Goal: Task Accomplishment & Management: Use online tool/utility

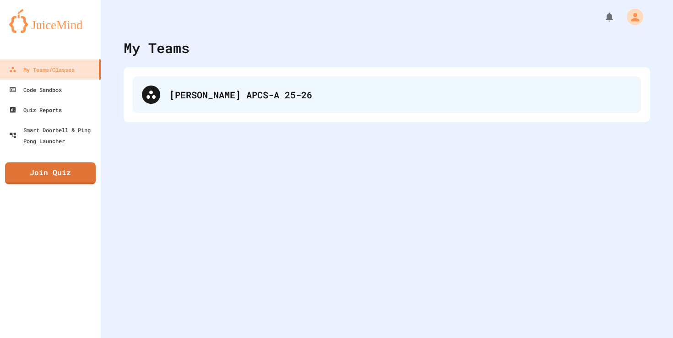
click at [222, 90] on div "[PERSON_NAME] APCS-A 25-26" at bounding box center [400, 95] width 463 height 14
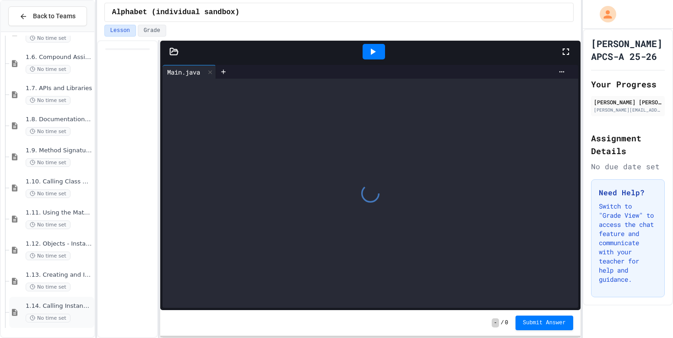
click at [67, 307] on span "1.14. Calling Instance Methods" at bounding box center [59, 307] width 67 height 8
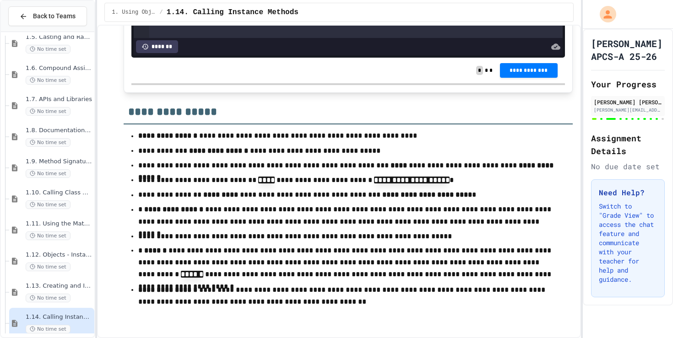
scroll to position [7820, 0]
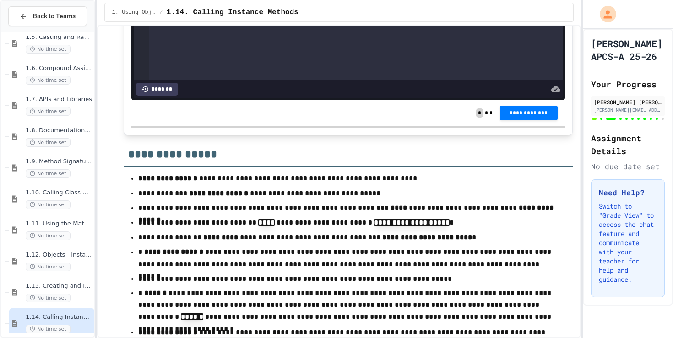
scroll to position [7777, 0]
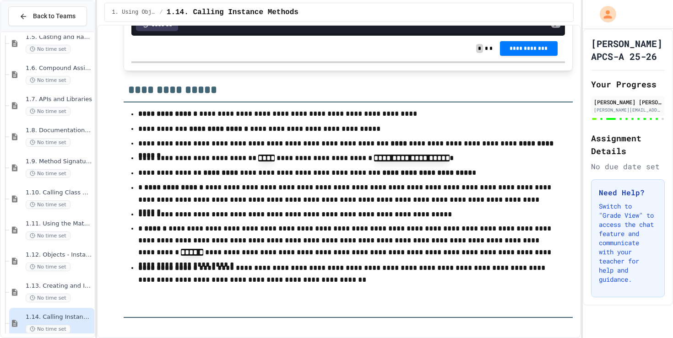
scroll to position [7838, 0]
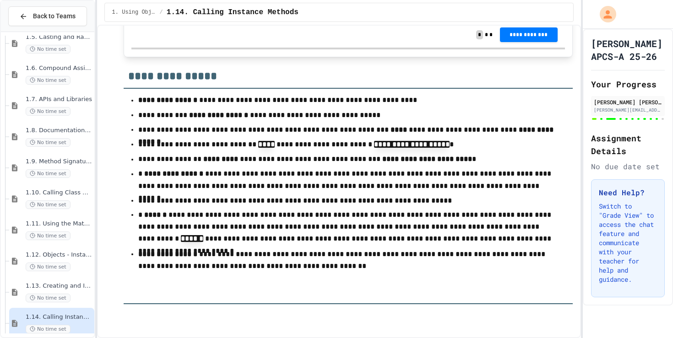
scroll to position [7862, 0]
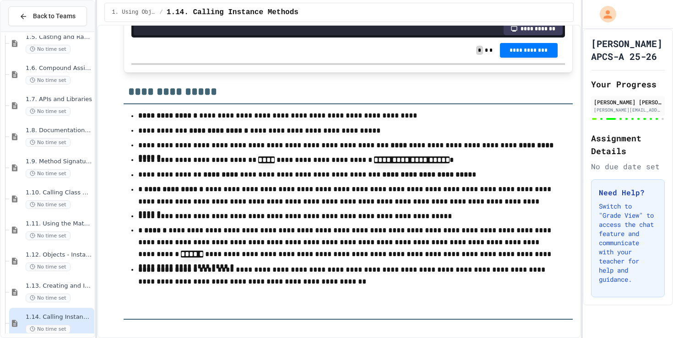
scroll to position [7833, 0]
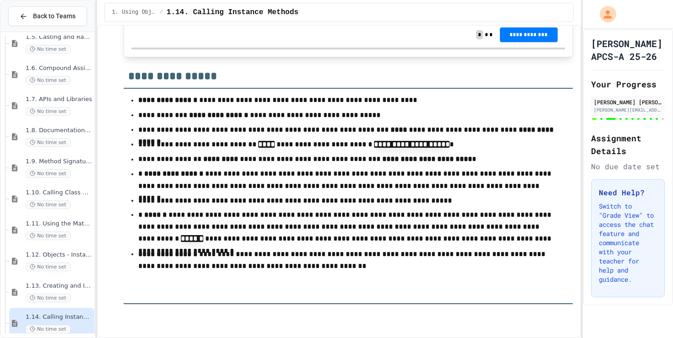
scroll to position [7956, 0]
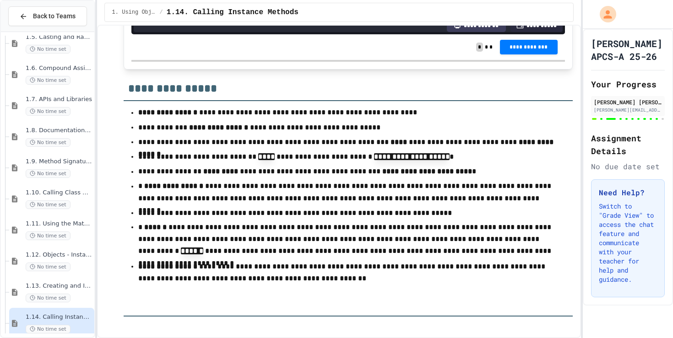
scroll to position [7842, 0]
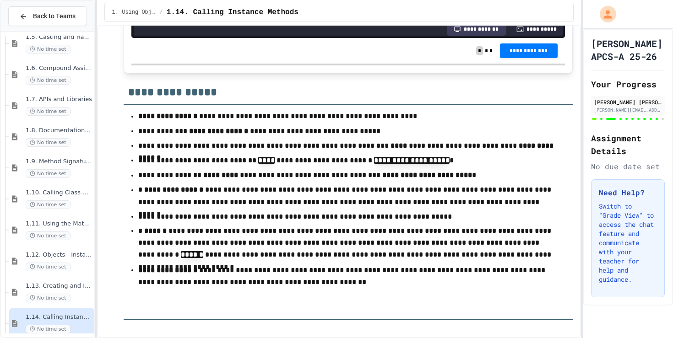
scroll to position [7841, 0]
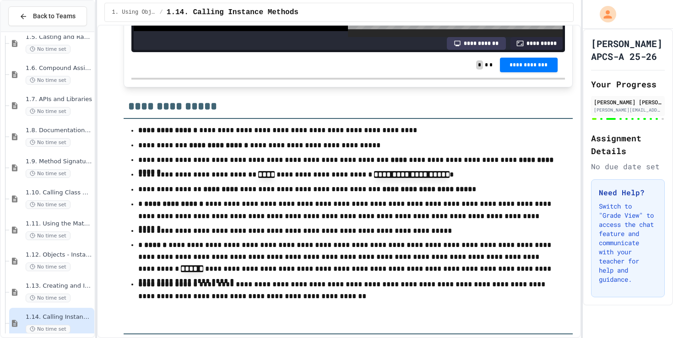
scroll to position [54, 0]
drag, startPoint x: 183, startPoint y: 165, endPoint x: 356, endPoint y: 184, distance: 173.7
copy div "**********"
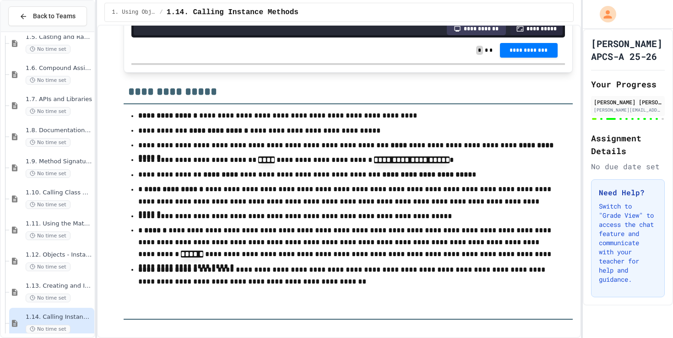
drag, startPoint x: 286, startPoint y: 124, endPoint x: 184, endPoint y: 115, distance: 102.0
copy div "*** ** * ****** * ******* *** *** ** * ****** * ******* ***"
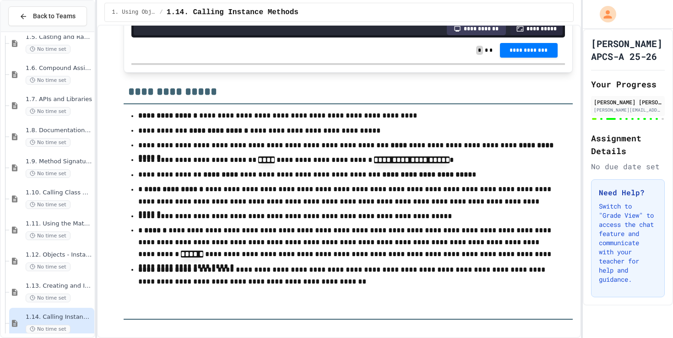
scroll to position [83, 0]
drag, startPoint x: 273, startPoint y: 169, endPoint x: 185, endPoint y: 158, distance: 89.0
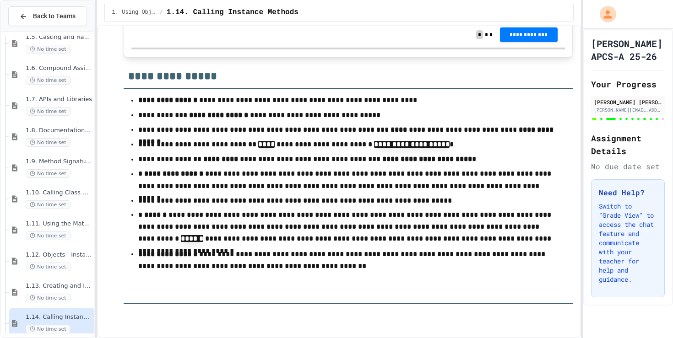
scroll to position [7869, 0]
click at [511, 38] on span "**********" at bounding box center [528, 34] width 43 height 7
